Goal: Information Seeking & Learning: Learn about a topic

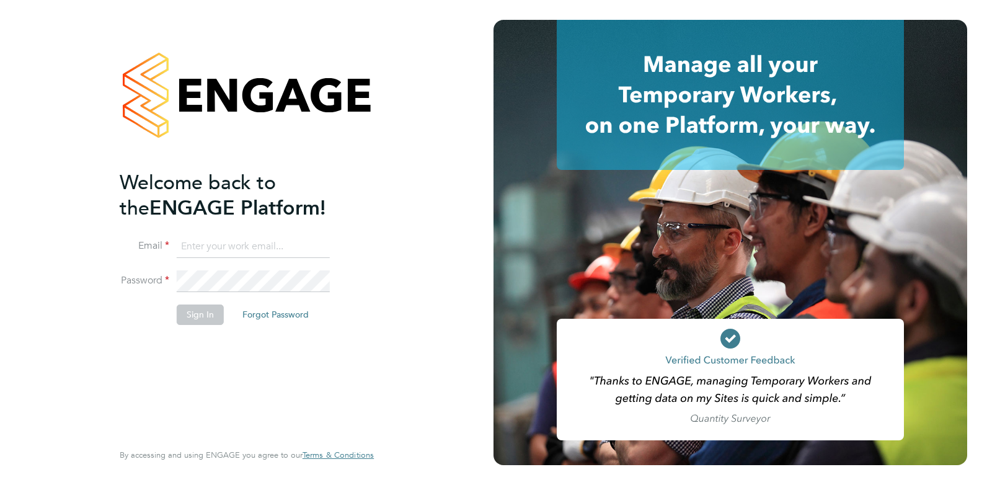
click at [268, 255] on input at bounding box center [253, 247] width 153 height 22
type input "samuel@omniapeople.com"
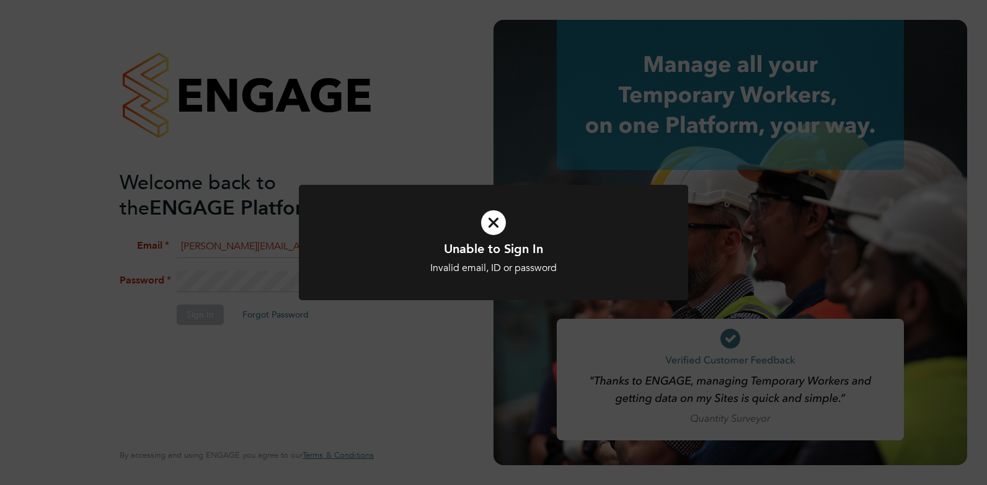
click at [435, 263] on div "Invalid email, ID or password" at bounding box center [493, 268] width 322 height 13
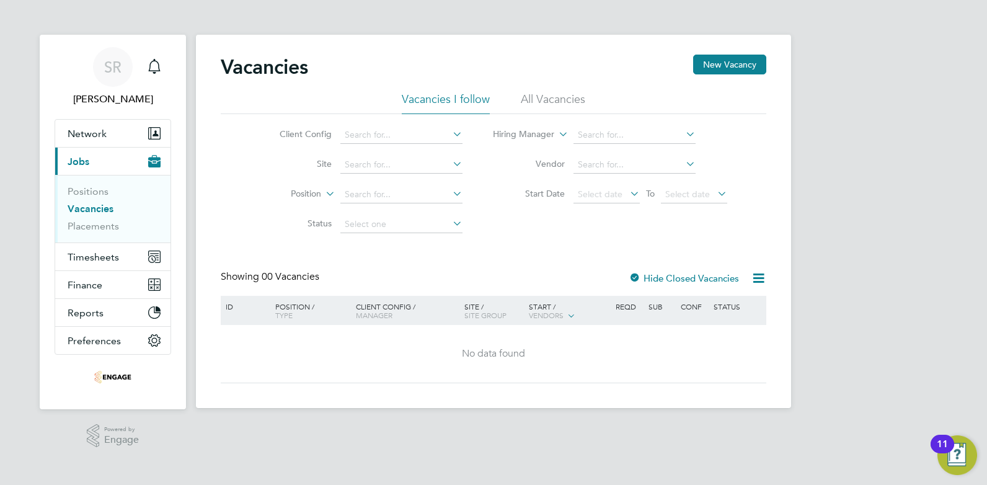
click at [567, 102] on li "All Vacancies" at bounding box center [553, 103] width 64 height 22
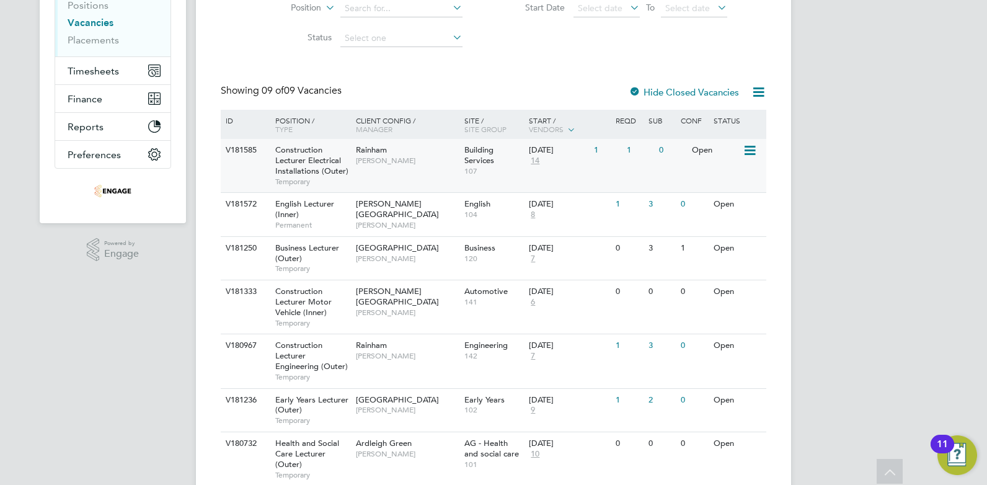
scroll to position [248, 0]
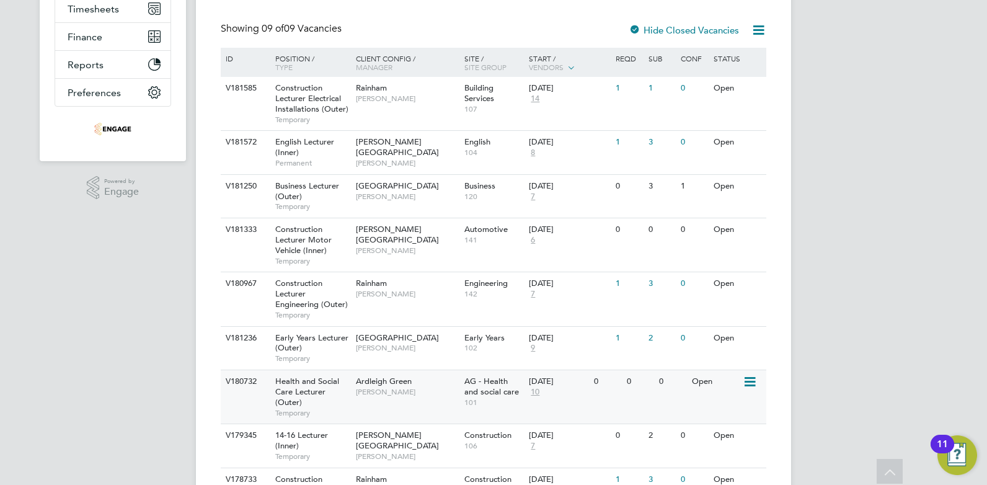
click at [445, 388] on span "[PERSON_NAME]" at bounding box center [407, 392] width 102 height 10
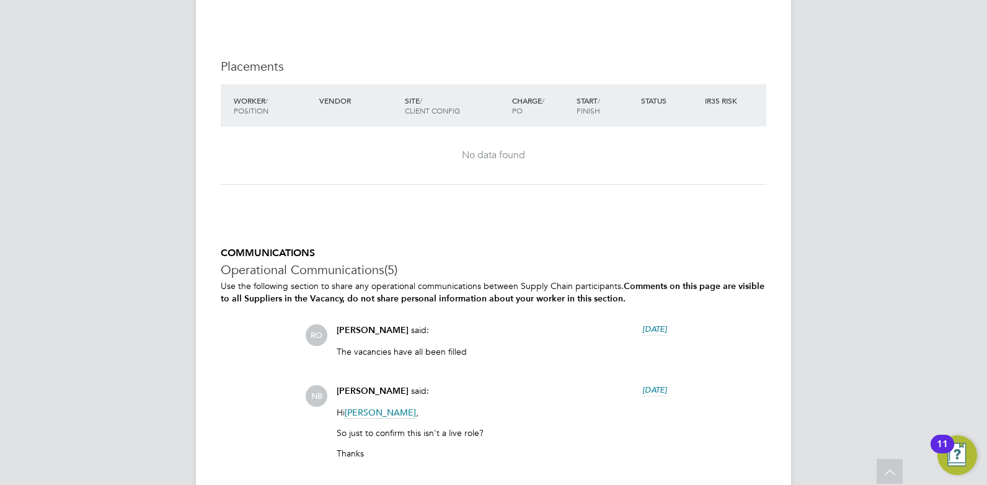
scroll to position [2542, 0]
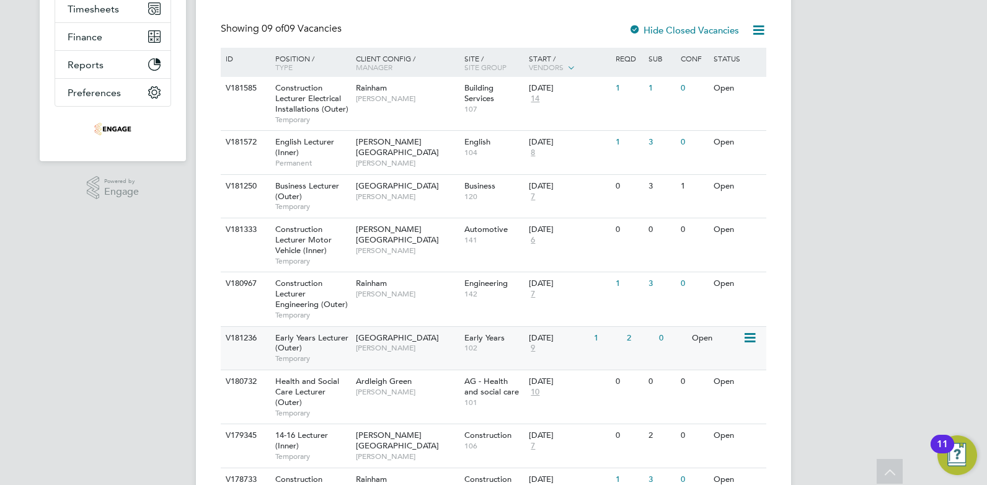
scroll to position [186, 0]
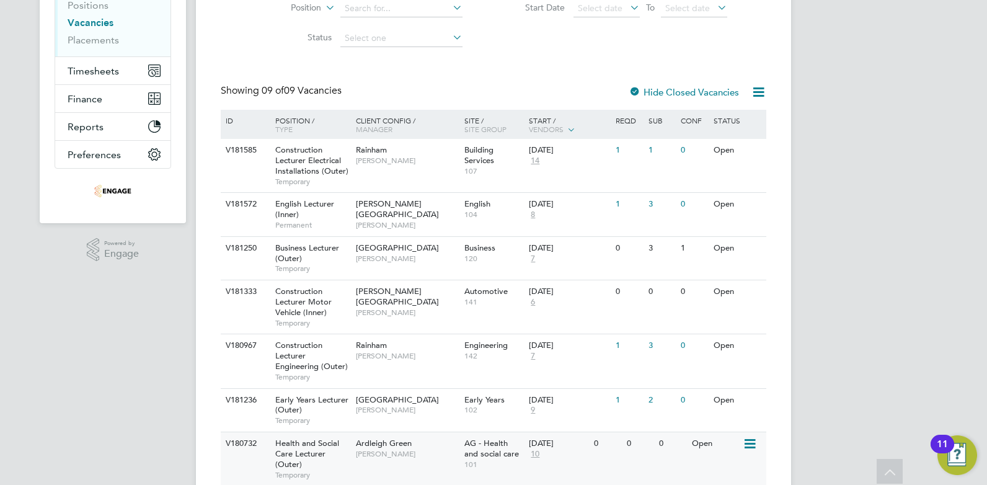
click at [398, 456] on span "[PERSON_NAME]" at bounding box center [407, 454] width 102 height 10
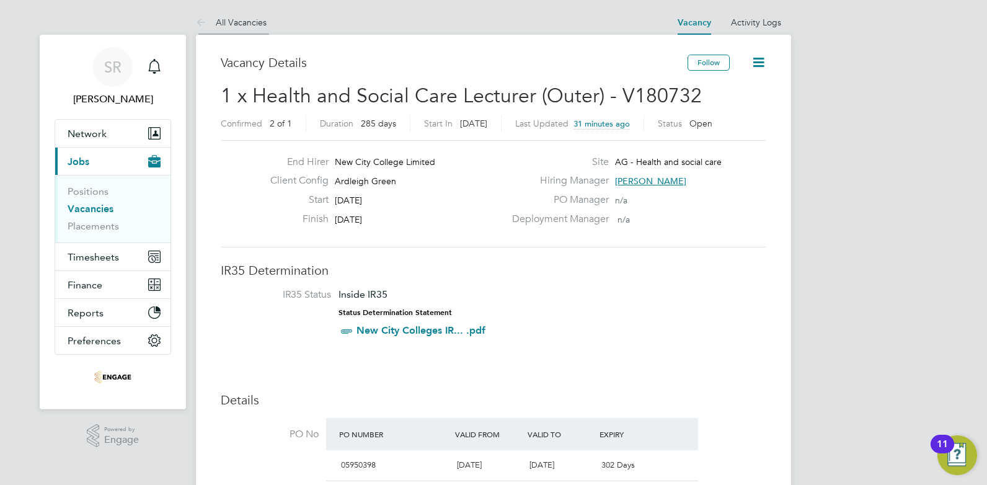
click at [203, 24] on icon at bounding box center [203, 22] width 15 height 15
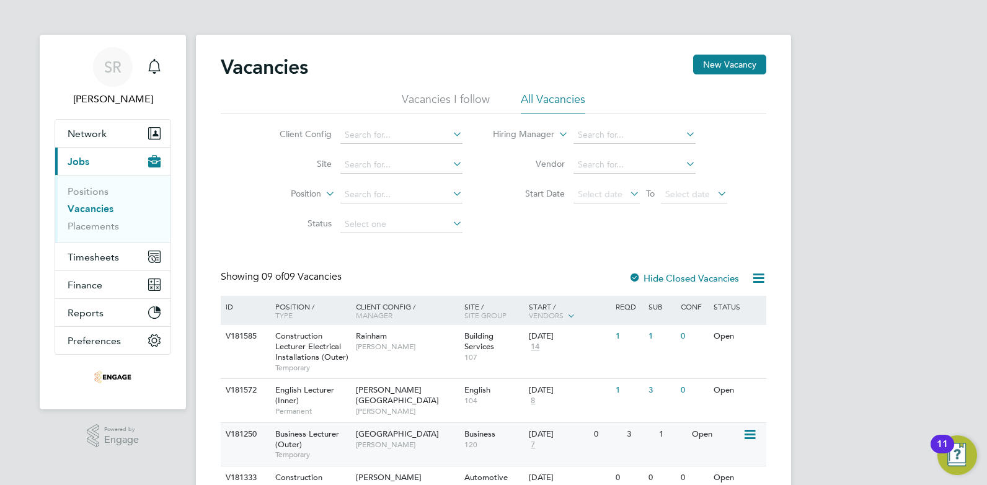
scroll to position [186, 0]
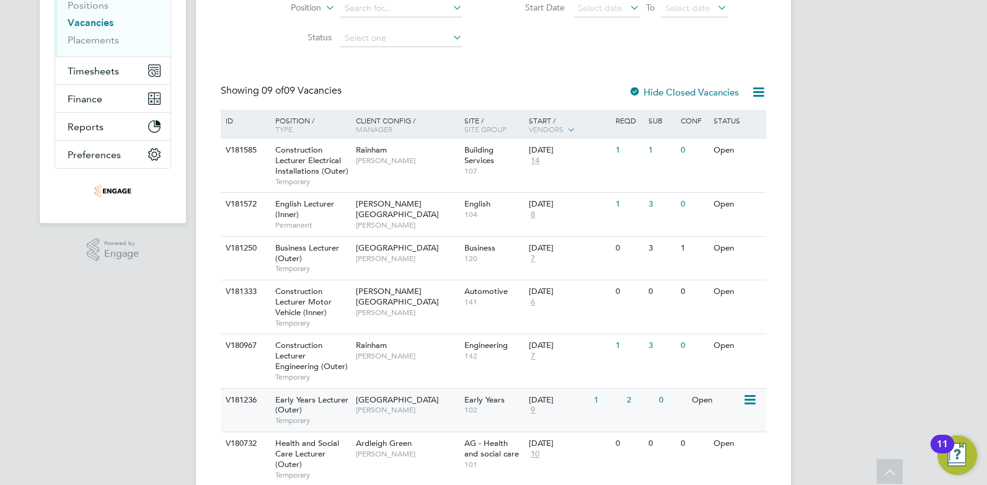
click at [373, 409] on span "[PERSON_NAME]" at bounding box center [407, 410] width 102 height 10
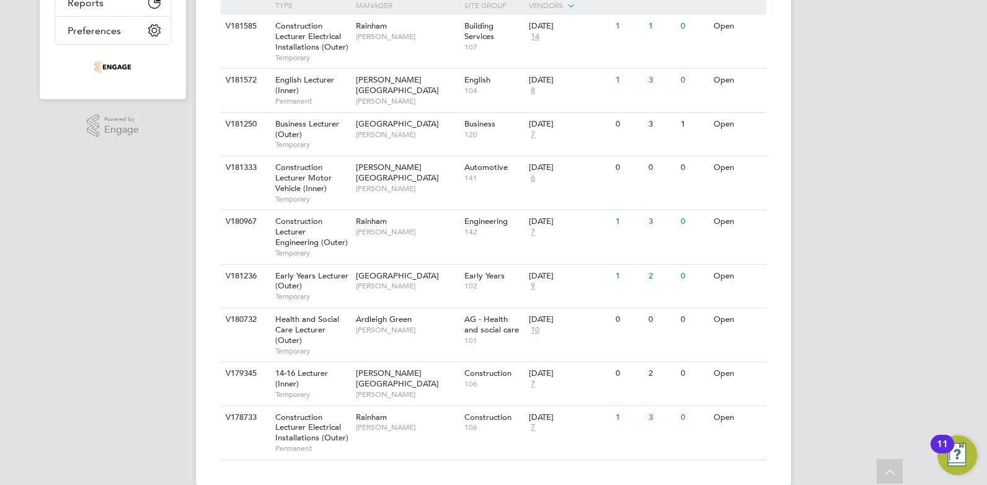
scroll to position [330, 0]
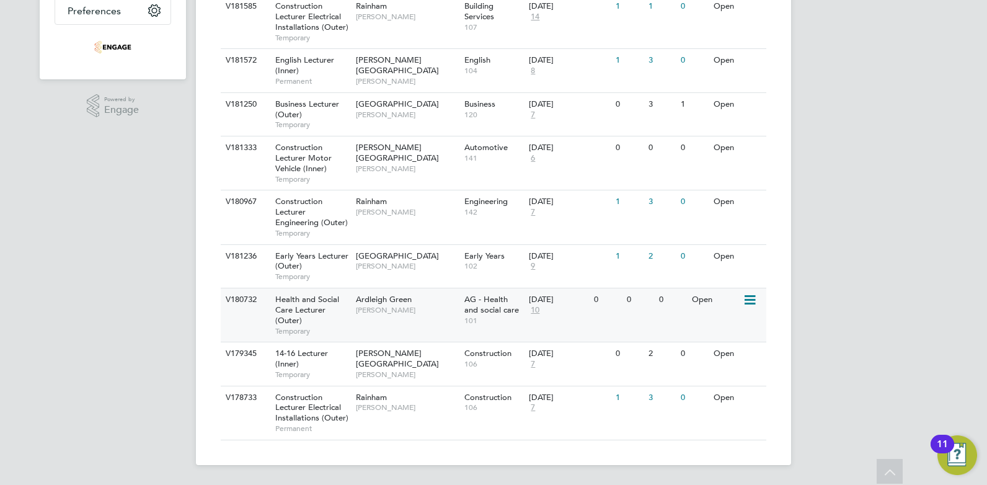
click at [369, 298] on span "Ardleigh Green" at bounding box center [384, 299] width 56 height 11
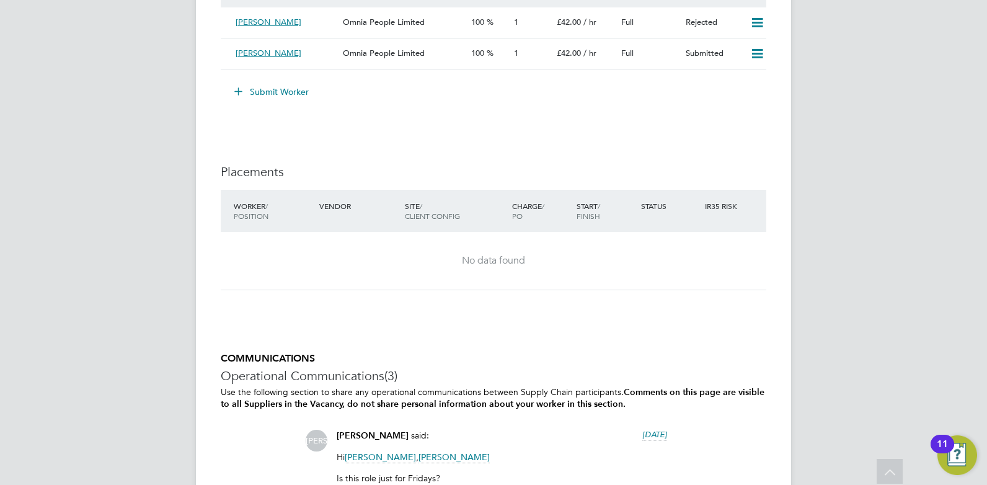
scroll to position [2210, 0]
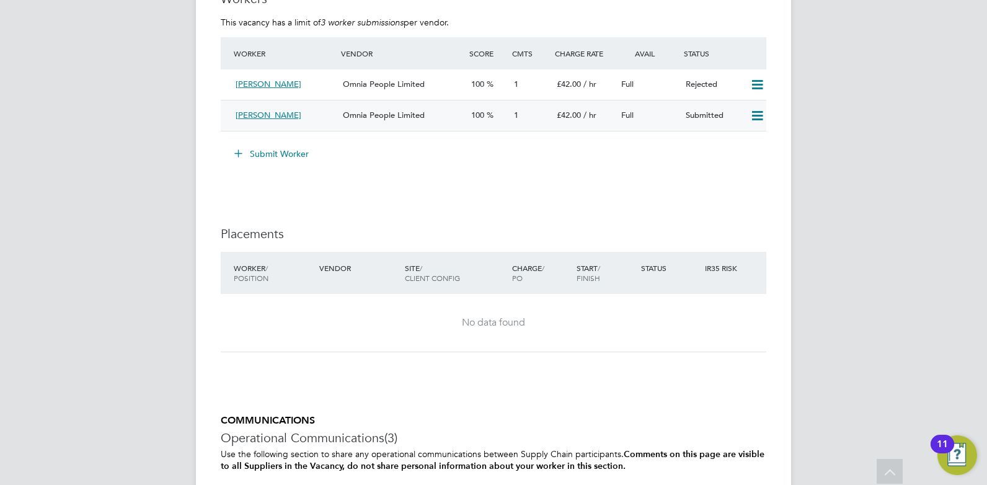
click at [397, 116] on span "Omnia People Limited" at bounding box center [384, 115] width 82 height 11
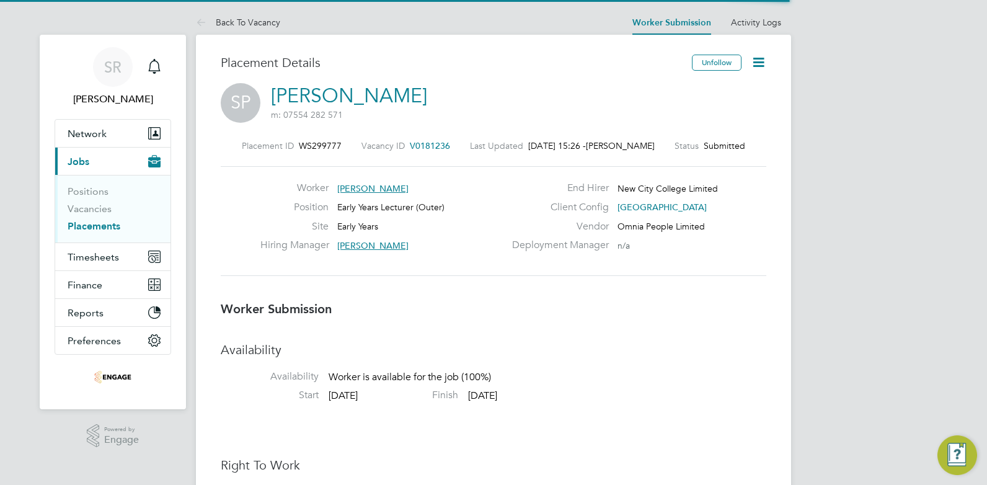
scroll to position [12, 189]
